Goal: Information Seeking & Learning: Find specific fact

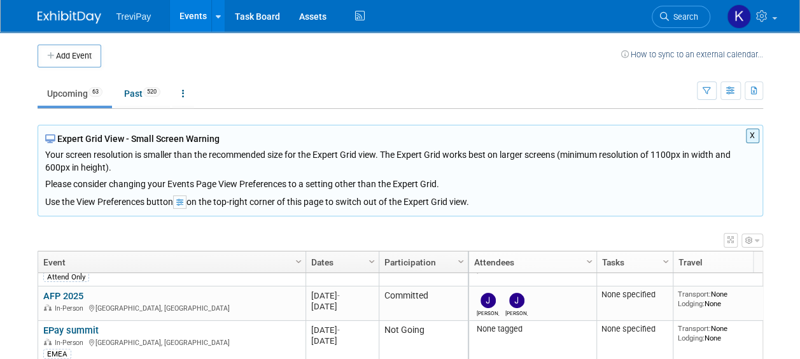
scroll to position [955, 0]
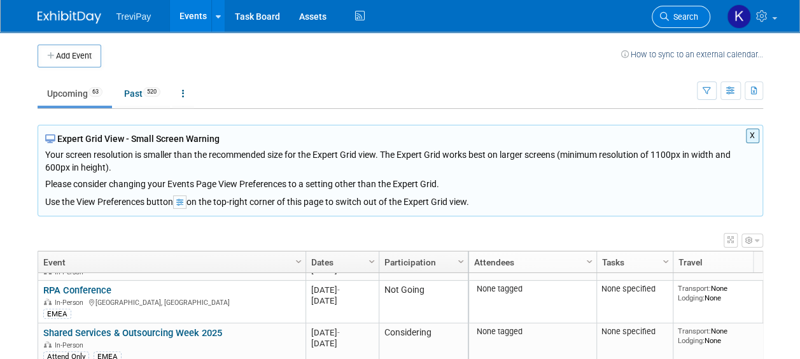
click at [669, 14] on span "Search" at bounding box center [683, 17] width 29 height 10
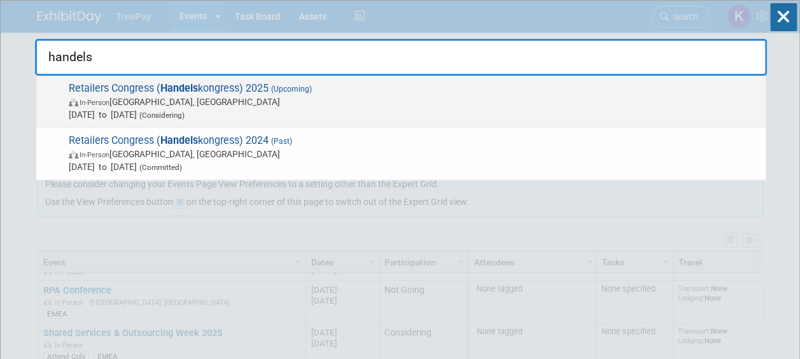
type input "handels"
click at [121, 92] on span "Retailers Congress ( Handels kongress) 2025 (Upcoming) In-Person [GEOGRAPHIC_DA…" at bounding box center [412, 101] width 694 height 39
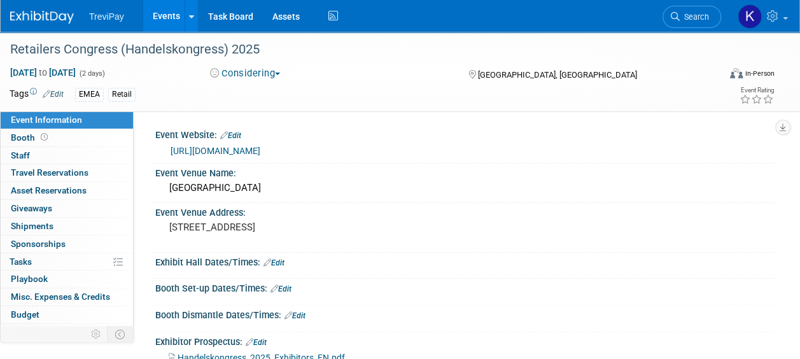
click at [260, 150] on link "[URL][DOMAIN_NAME]" at bounding box center [216, 151] width 90 height 10
